Goal: Book appointment/travel/reservation

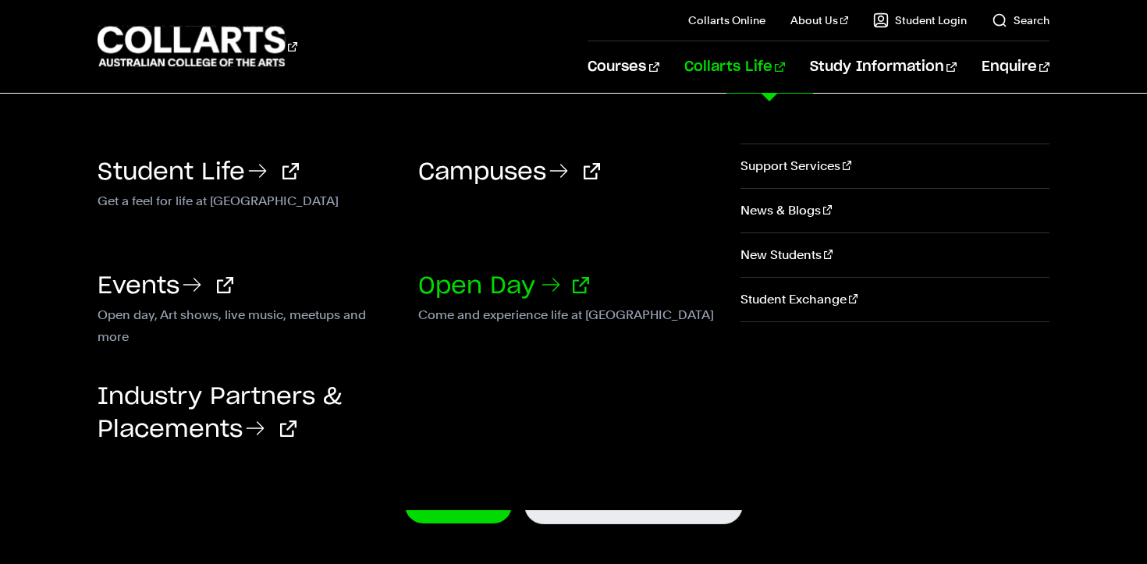
click at [506, 286] on link "Open Day" at bounding box center [503, 286] width 171 height 23
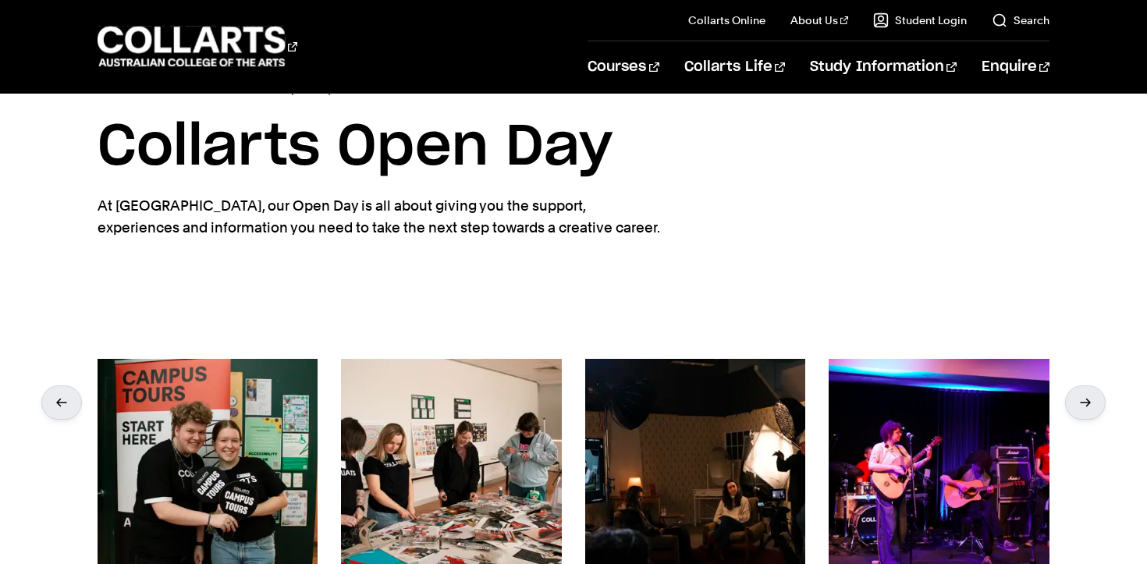
scroll to position [69, 0]
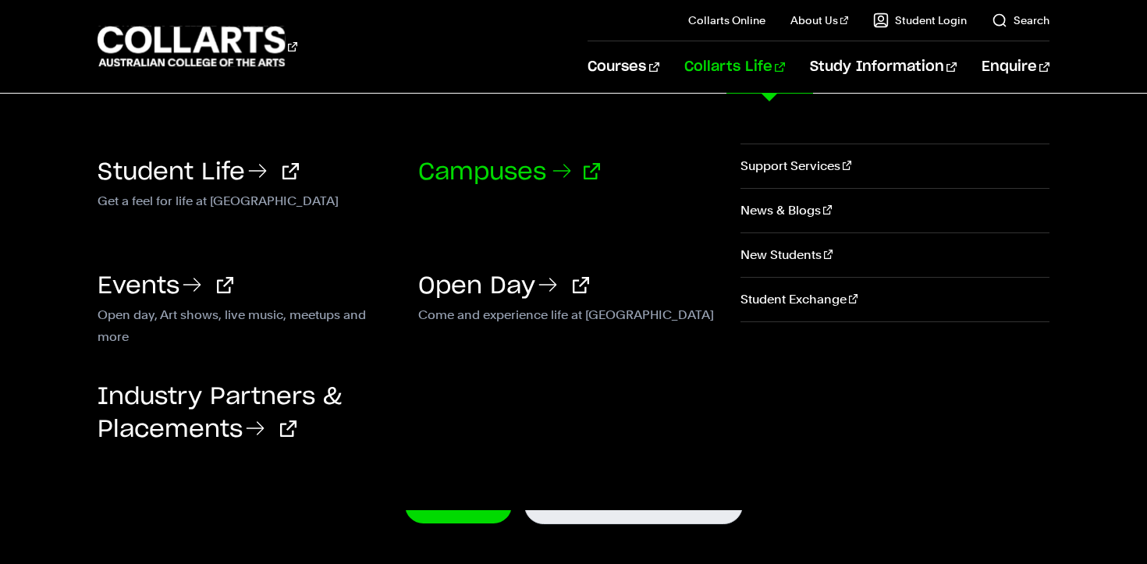
click at [554, 175] on link "Campuses" at bounding box center [509, 172] width 182 height 23
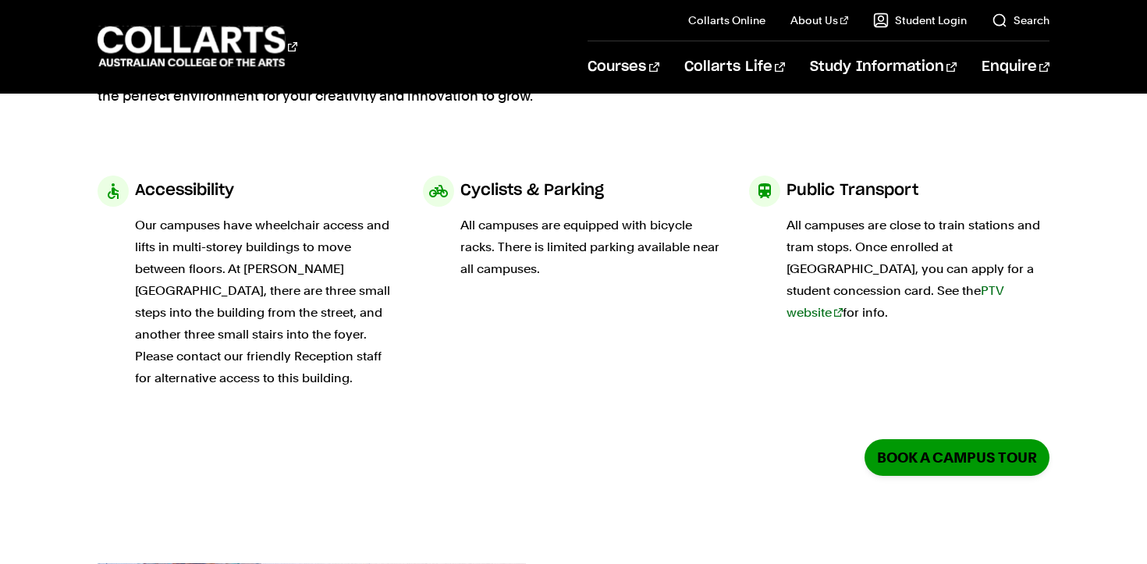
scroll to position [147, 0]
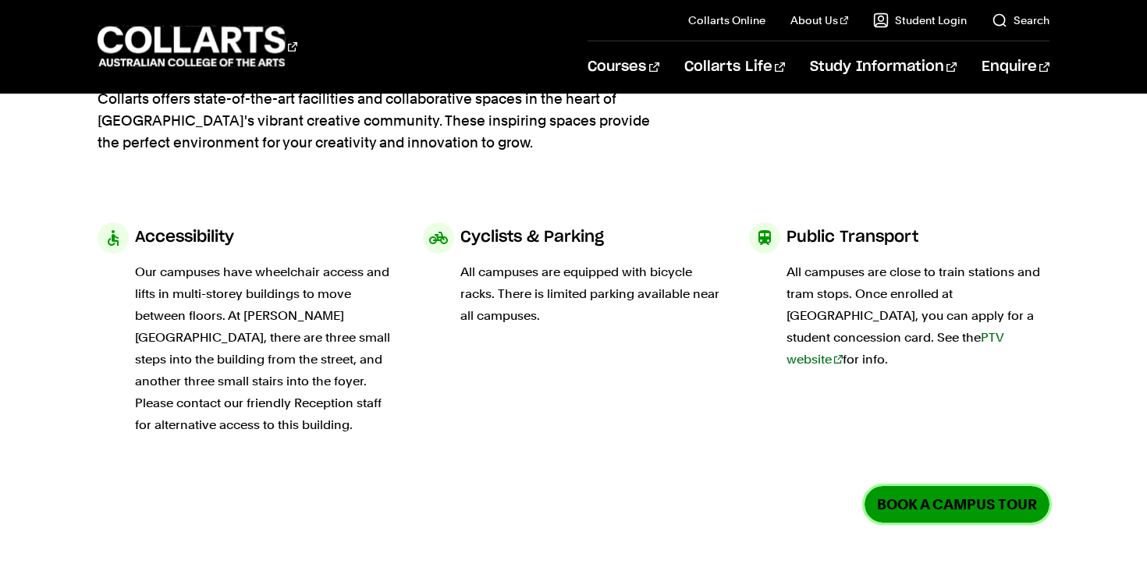
click at [917, 498] on link "Book a Campus Tour" at bounding box center [957, 504] width 185 height 37
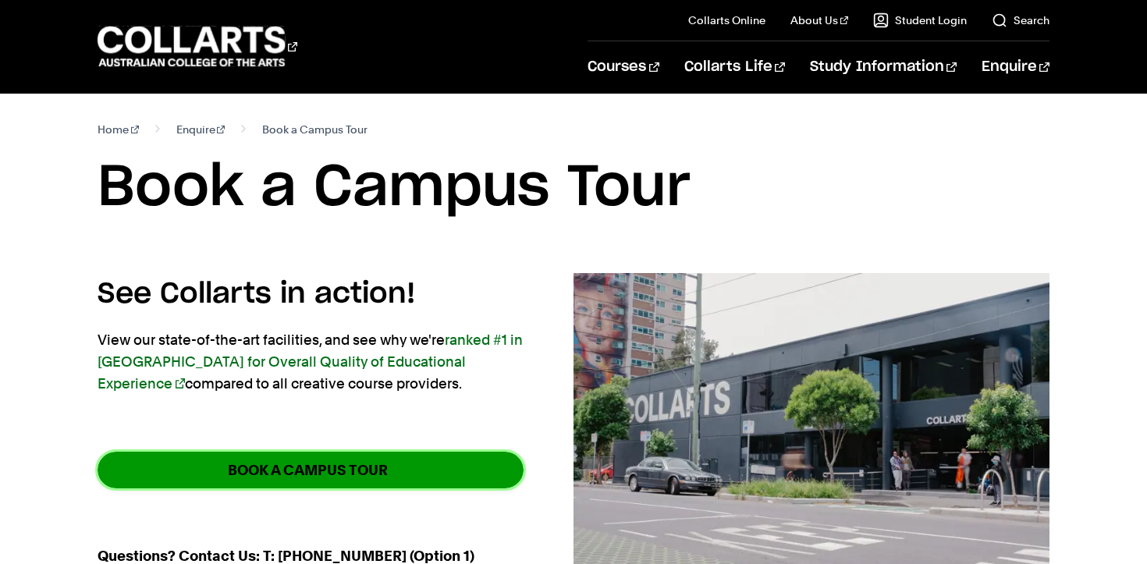
click at [373, 464] on strong "BOOK A CAMPUS TOUR" at bounding box center [308, 470] width 160 height 18
